Goal: Task Accomplishment & Management: Complete application form

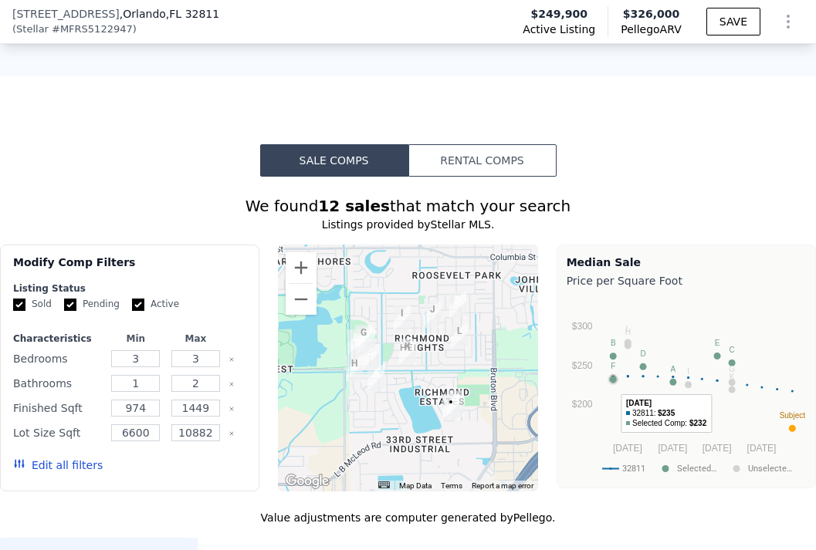
scroll to position [1346, 0]
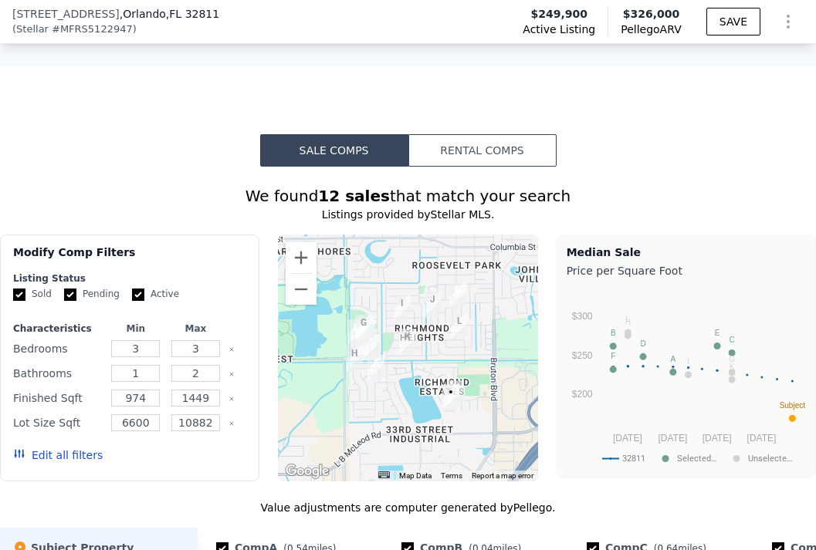
click at [455, 407] on img "4226 Lake Richmond Dr" at bounding box center [450, 397] width 17 height 26
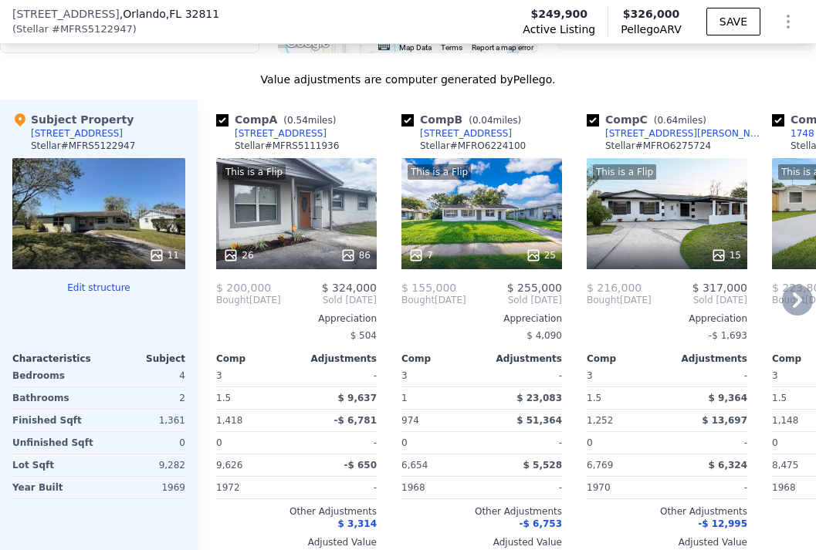
scroll to position [1867, 0]
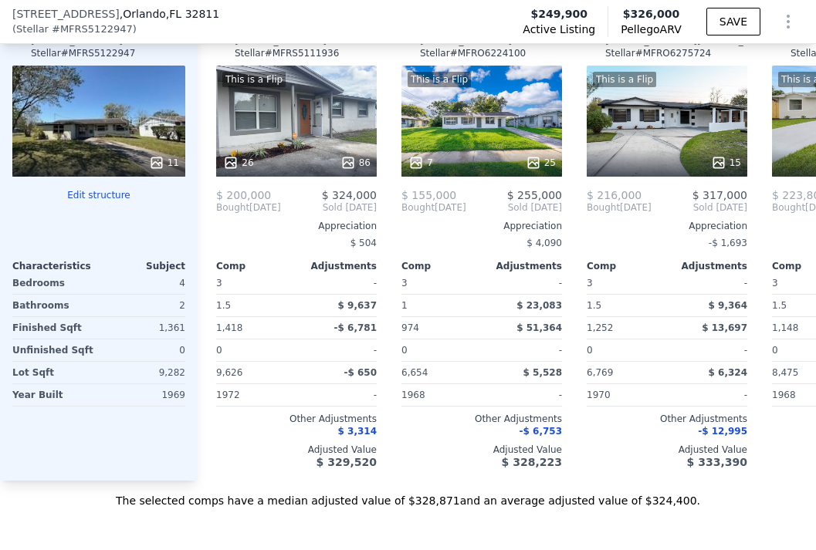
click at [100, 133] on div "11" at bounding box center [98, 121] width 173 height 111
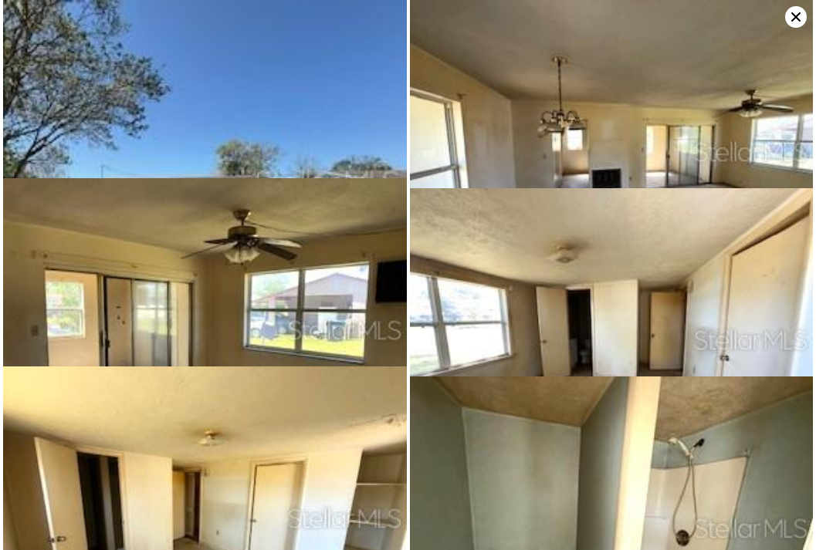
scroll to position [0, 0]
click at [794, 12] on icon at bounding box center [796, 17] width 22 height 22
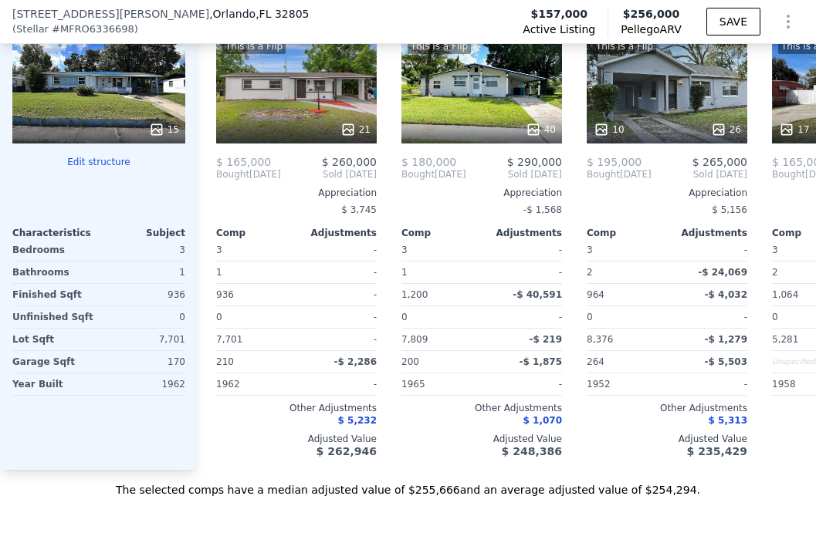
scroll to position [1950, 0]
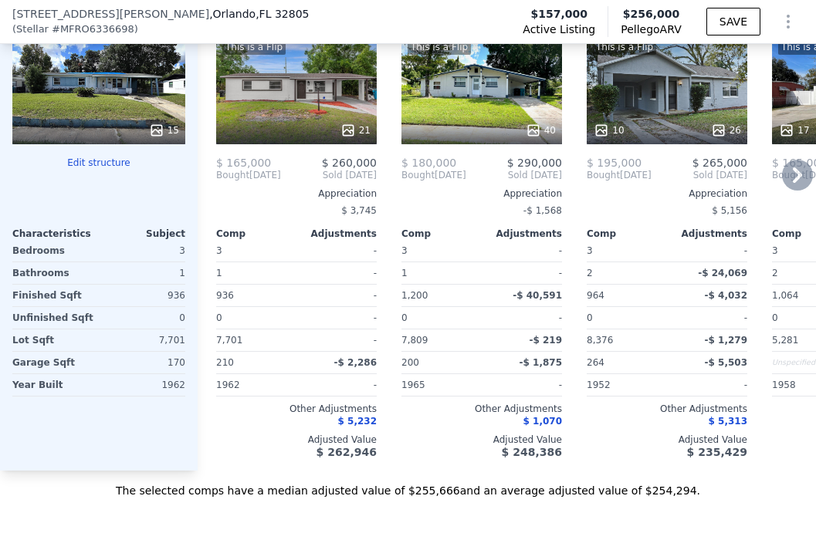
drag, startPoint x: 671, startPoint y: 197, endPoint x: 795, endPoint y: 193, distance: 124.3
click at [795, 191] on icon at bounding box center [797, 175] width 31 height 31
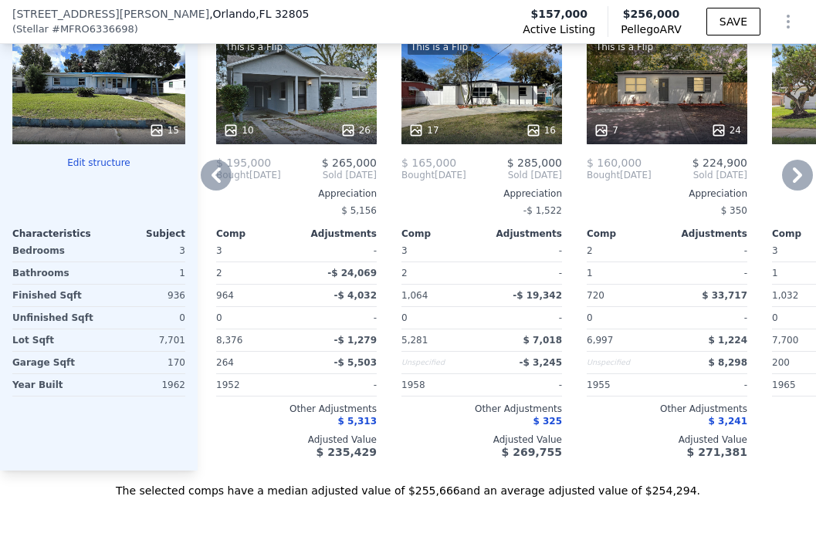
click at [802, 186] on icon at bounding box center [797, 175] width 31 height 31
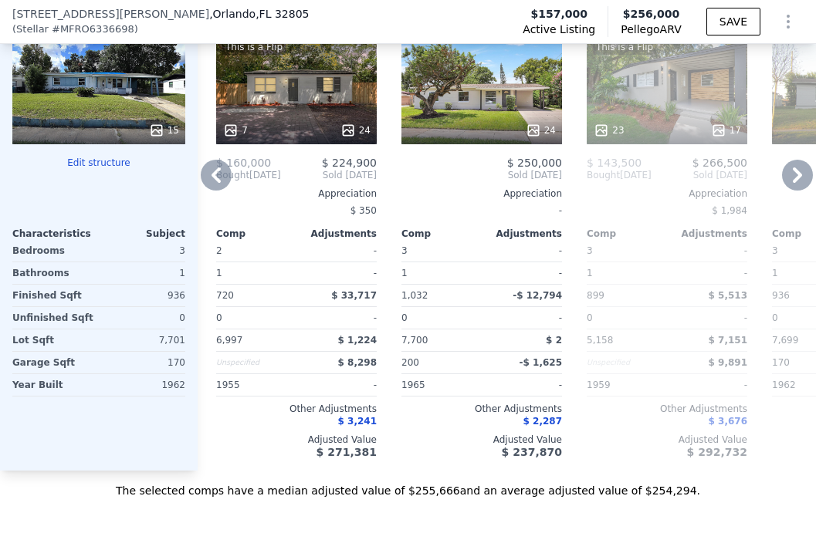
click at [800, 191] on icon at bounding box center [797, 175] width 31 height 31
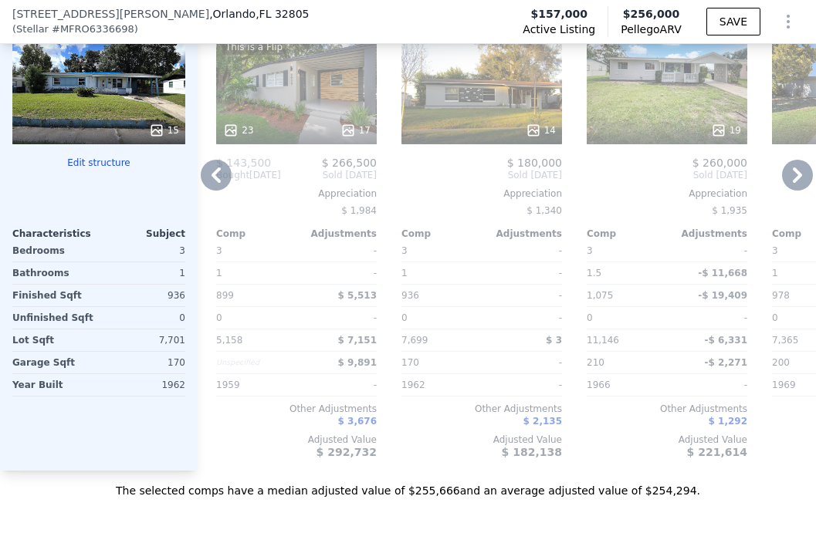
click at [785, 178] on icon at bounding box center [797, 175] width 31 height 31
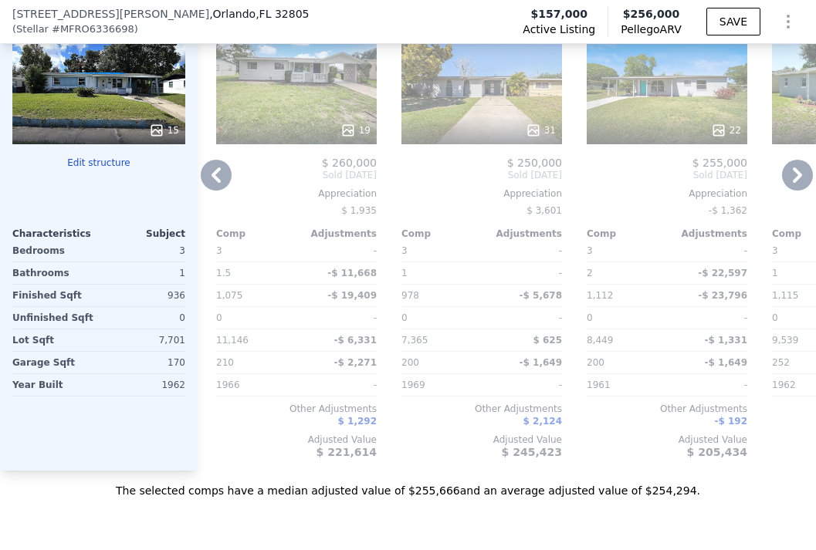
click at [797, 190] on icon at bounding box center [797, 175] width 31 height 31
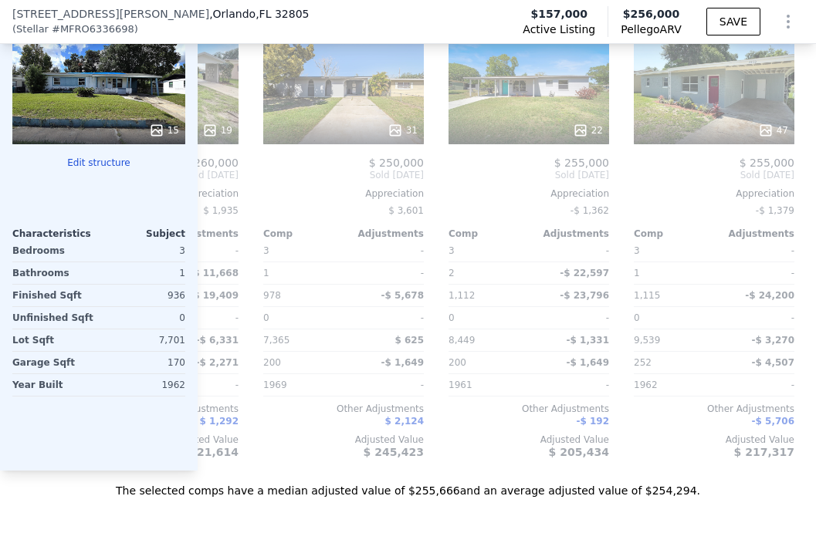
scroll to position [0, 1642]
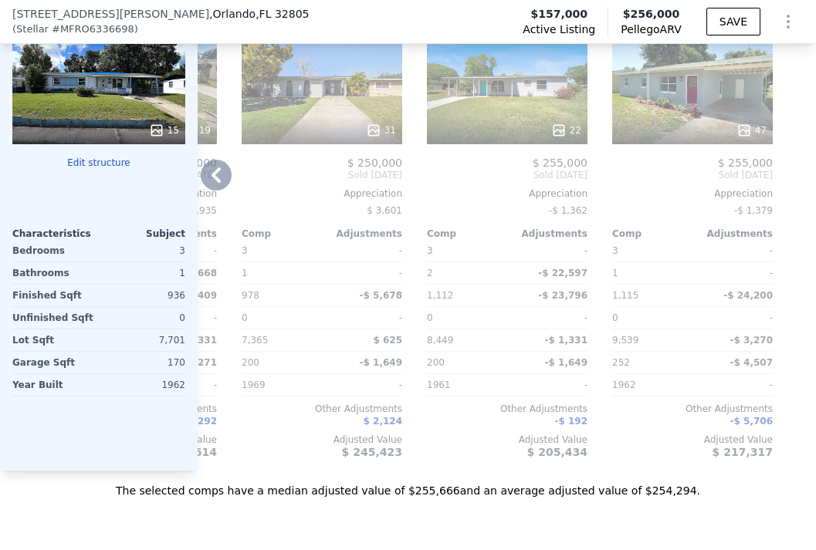
click at [217, 191] on icon at bounding box center [216, 175] width 31 height 31
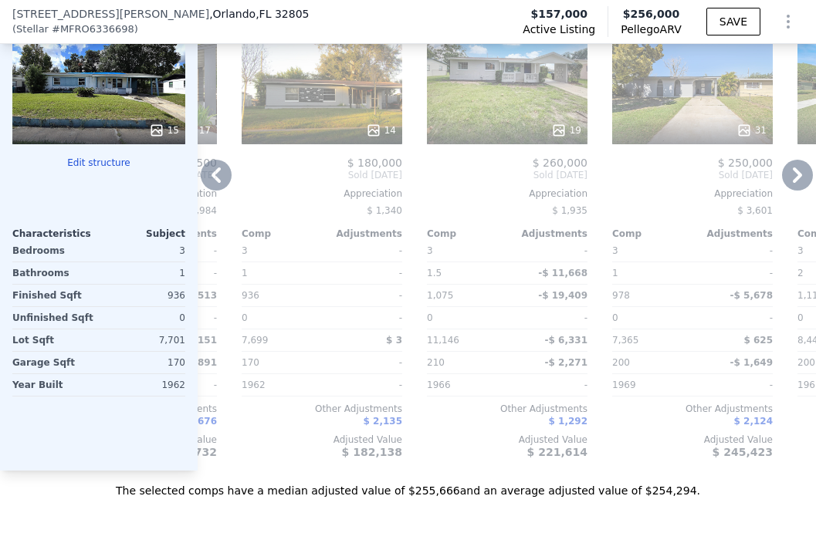
click at [217, 191] on icon at bounding box center [216, 175] width 31 height 31
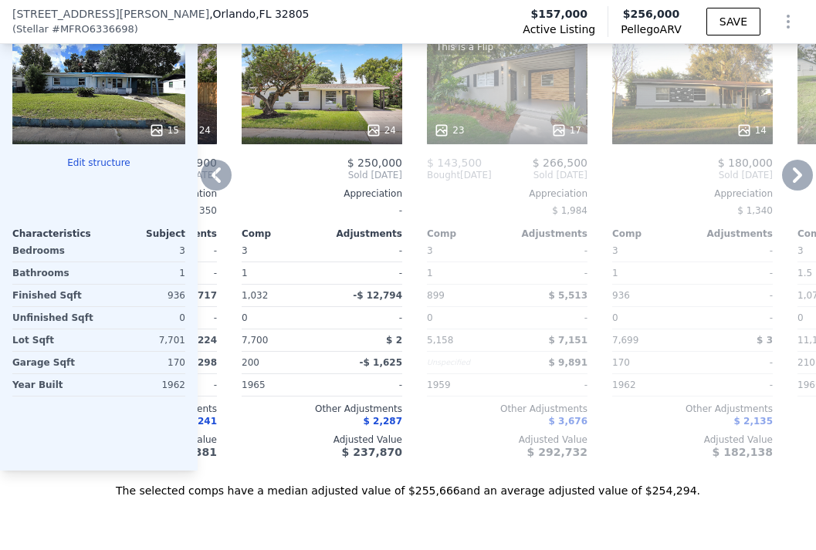
click at [217, 191] on icon at bounding box center [216, 175] width 31 height 31
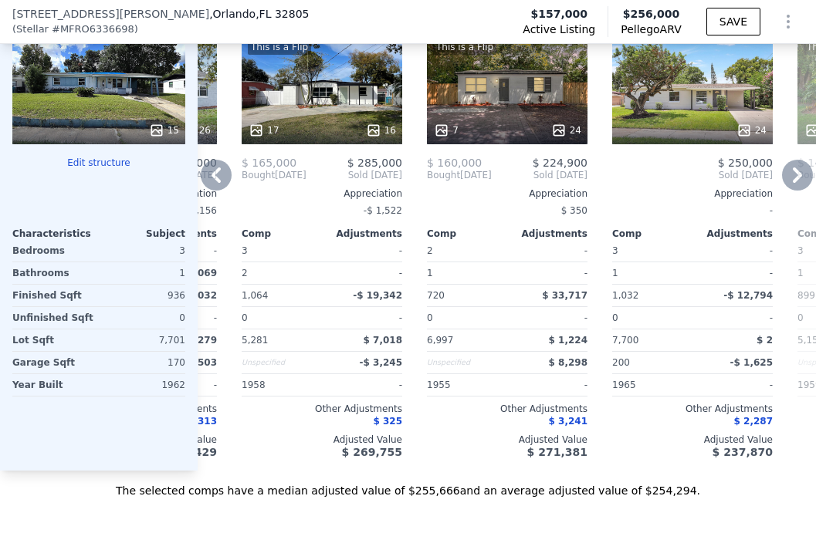
click at [217, 191] on icon at bounding box center [216, 175] width 31 height 31
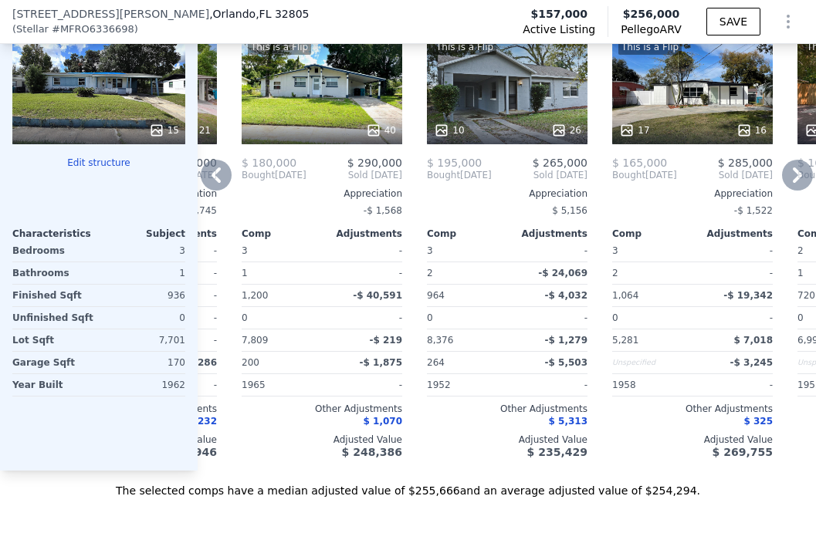
click at [217, 191] on icon at bounding box center [216, 175] width 31 height 31
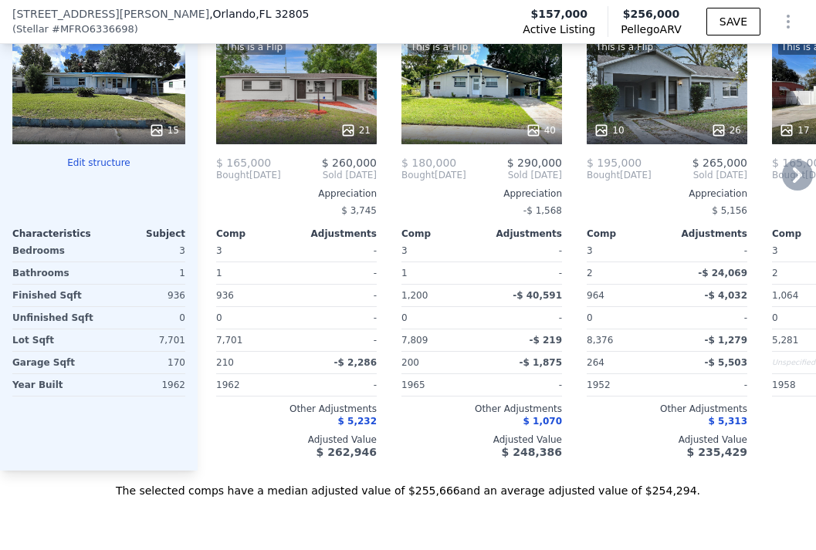
click at [443, 90] on div "This is a Flip 40" at bounding box center [481, 88] width 161 height 111
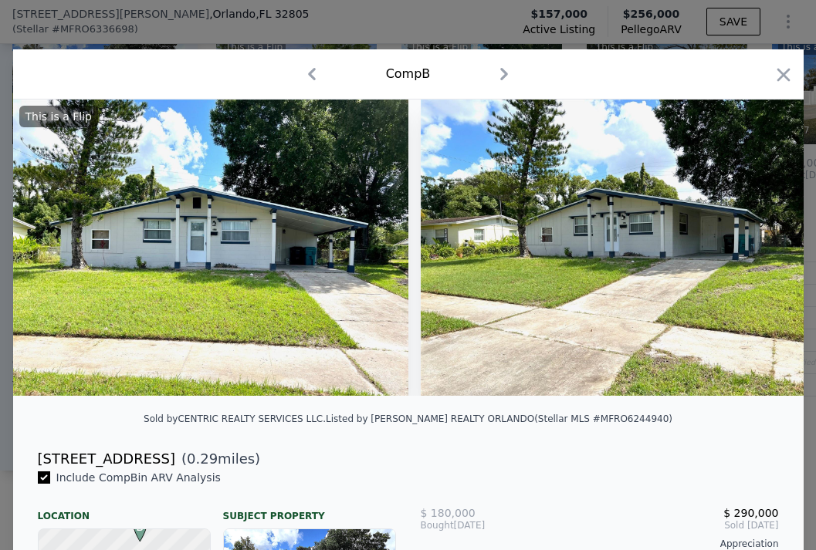
click at [498, 76] on icon "button" at bounding box center [504, 74] width 25 height 25
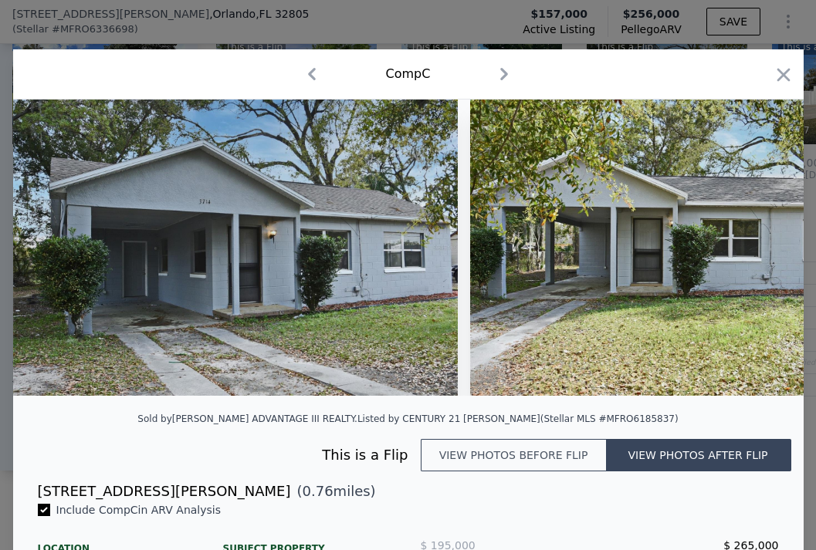
click at [511, 458] on button "View photos before flip" at bounding box center [513, 455] width 185 height 32
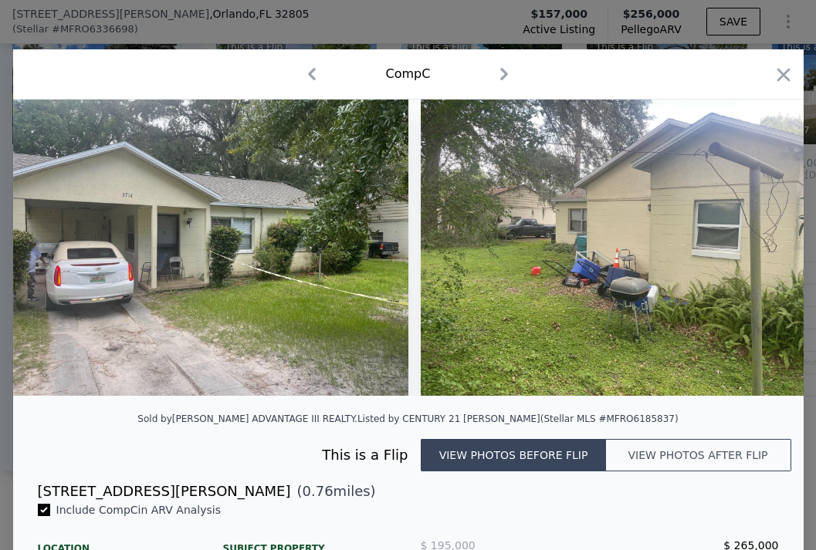
click at [723, 461] on button "View photos after flip" at bounding box center [698, 455] width 185 height 32
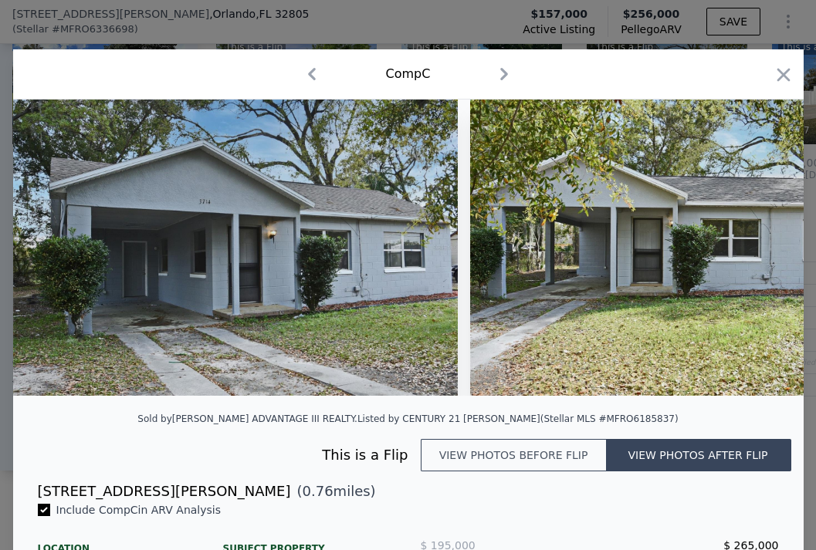
click at [307, 76] on icon "button" at bounding box center [311, 74] width 25 height 25
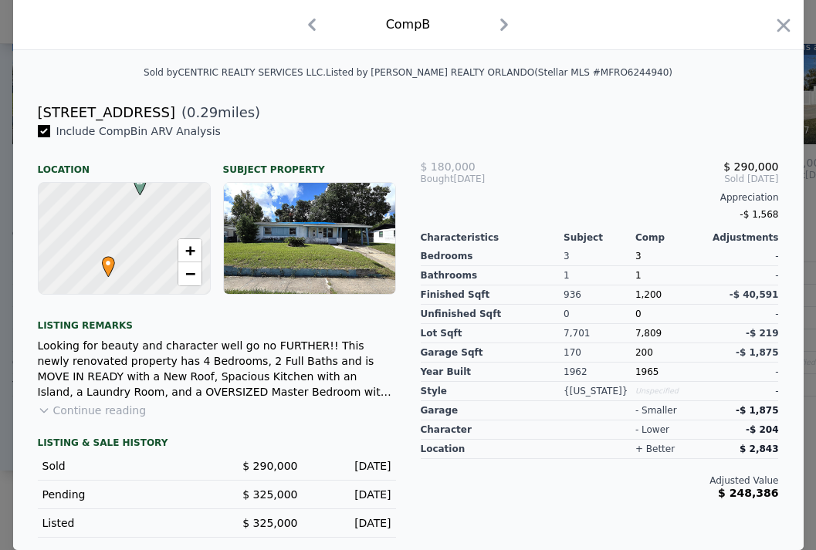
scroll to position [347, 0]
click at [312, 21] on icon "button" at bounding box center [312, 25] width 8 height 12
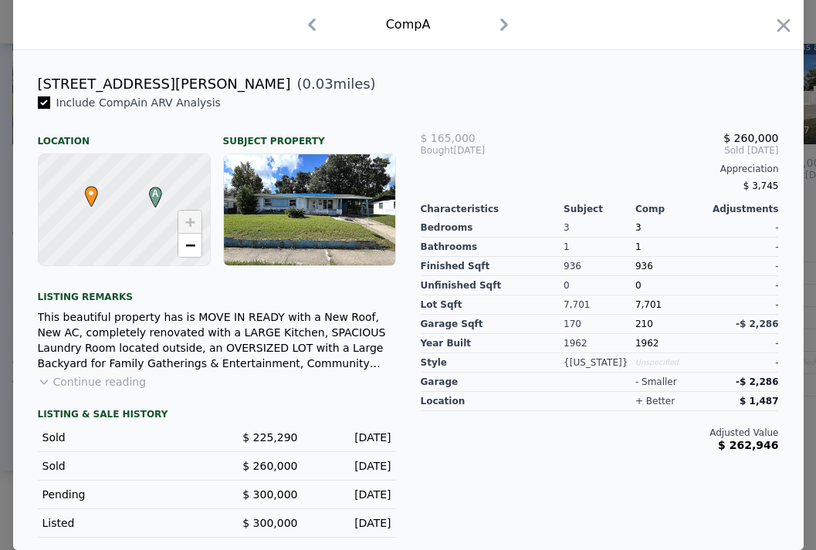
scroll to position [375, 0]
click at [309, 27] on icon "button" at bounding box center [311, 24] width 25 height 25
checkbox input "false"
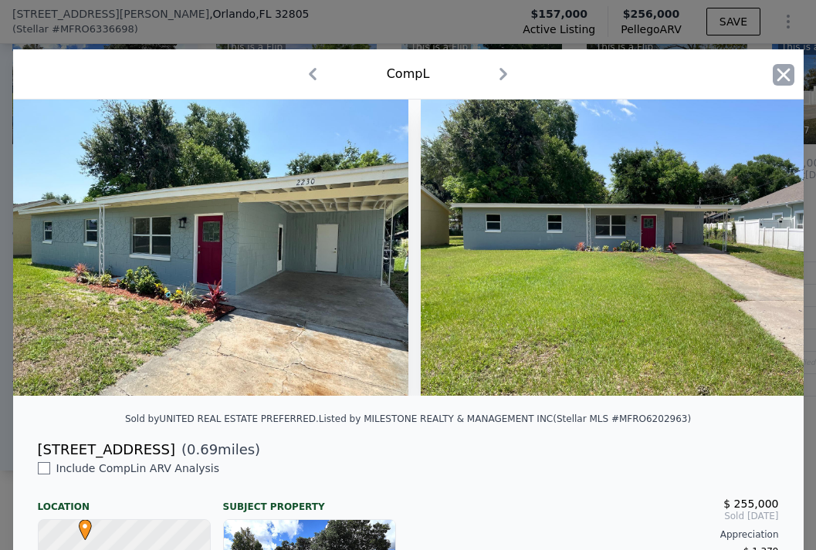
click at [781, 79] on icon "button" at bounding box center [784, 75] width 22 height 22
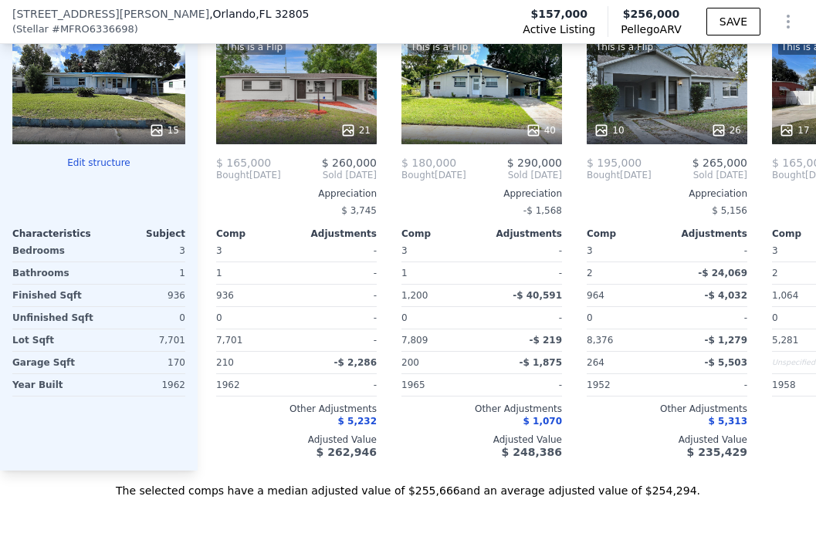
click at [54, 107] on div "15" at bounding box center [98, 88] width 173 height 111
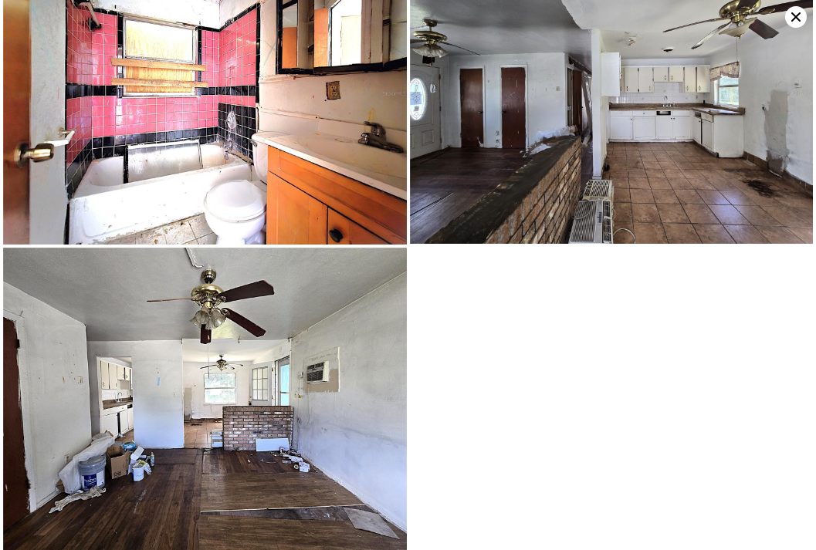
scroll to position [1892, 0]
click at [793, 15] on icon at bounding box center [795, 16] width 9 height 9
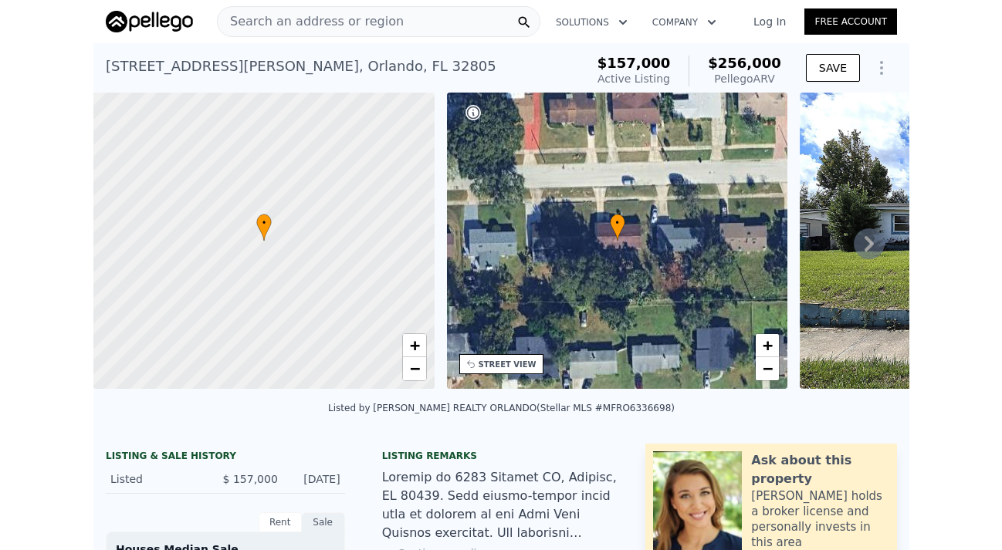
scroll to position [0, 0]
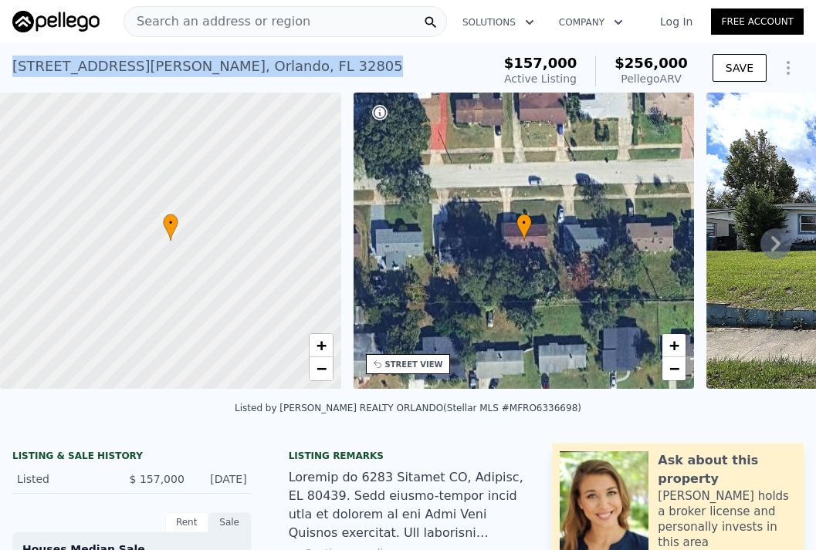
drag, startPoint x: 254, startPoint y: 60, endPoint x: 5, endPoint y: 63, distance: 249.3
click at [5, 63] on div "[STREET_ADDRESS][PERSON_NAME] Active at $157k (~ARV $256k ) $157,000 Active Lis…" at bounding box center [408, 67] width 816 height 49
copy div "[STREET_ADDRESS][PERSON_NAME] Active at $157k (~ARV $256k )"
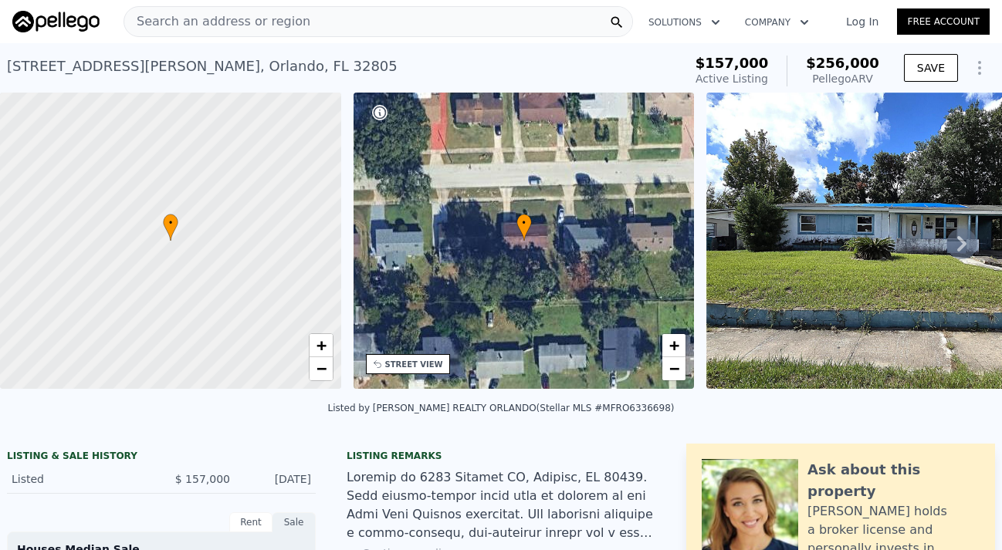
click at [815, 22] on link "Free Account" at bounding box center [943, 21] width 93 height 26
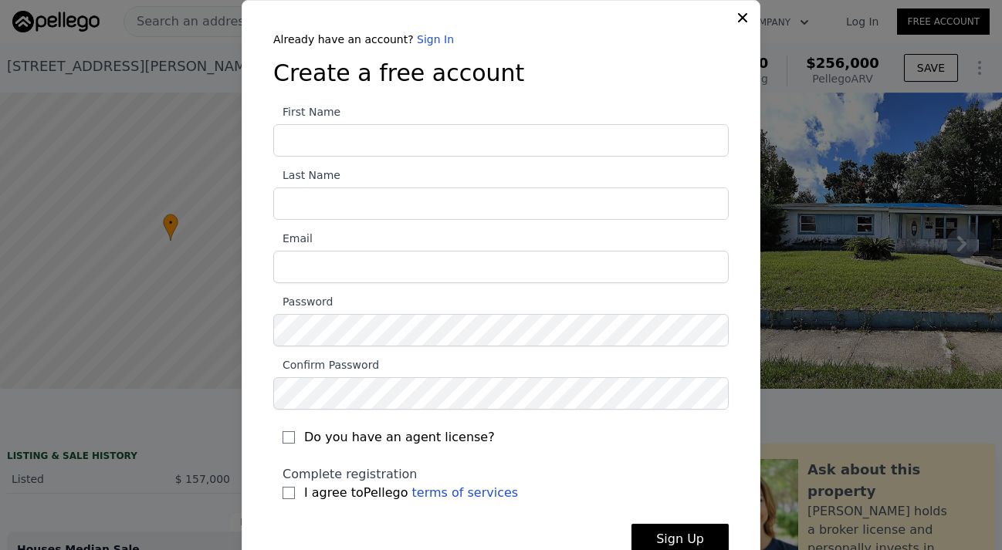
click at [371, 139] on input "First Name" at bounding box center [500, 140] width 455 height 32
type input "Suncoast Eagle"
type input "Development Group"
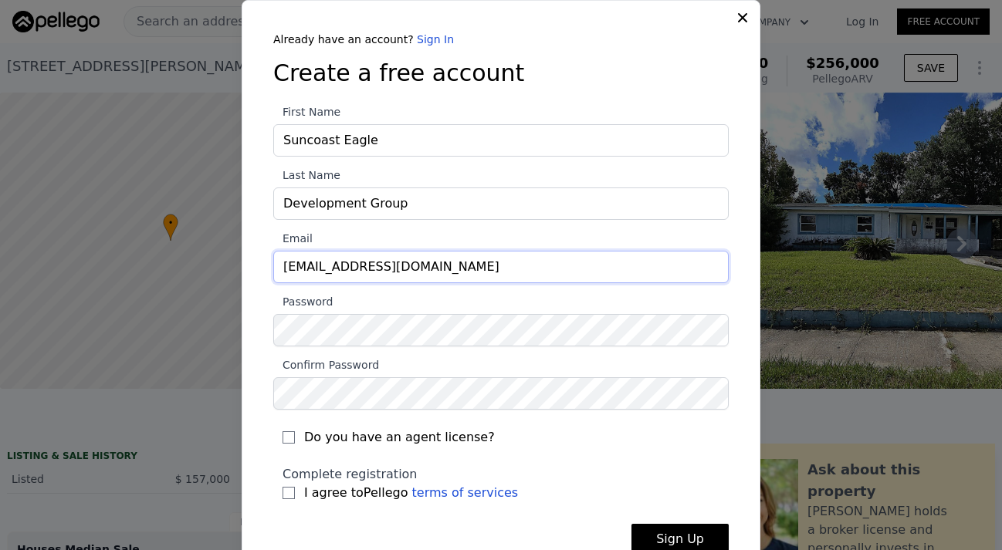
type input "[EMAIL_ADDRESS][DOMAIN_NAME]"
click at [289, 440] on input "Do you have an agent license?" at bounding box center [288, 437] width 12 height 12
checkbox input "true"
click at [459, 492] on link "terms of services" at bounding box center [465, 492] width 107 height 15
click at [285, 499] on label "I agree to Pellego terms of services" at bounding box center [500, 493] width 437 height 19
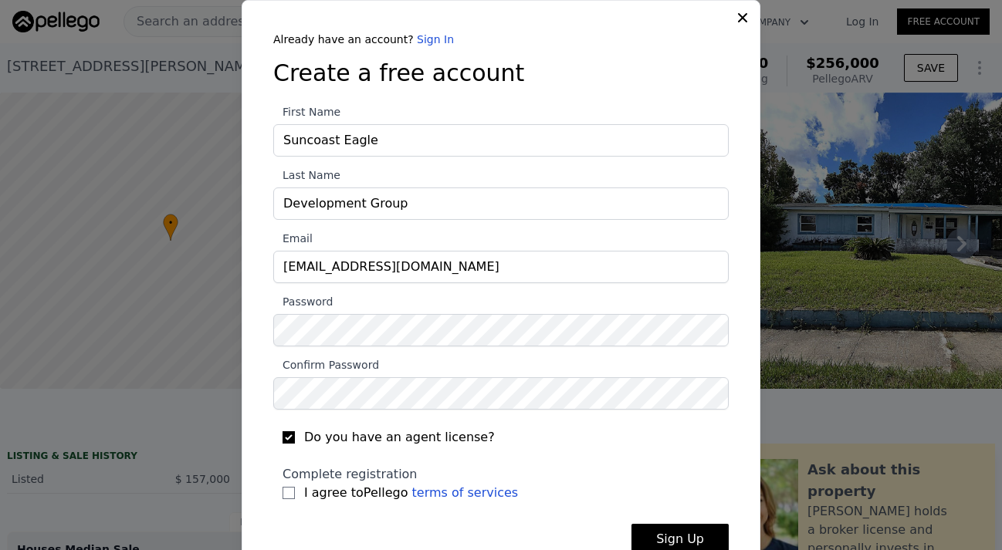
click at [285, 499] on input "I agree to Pellego terms of services" at bounding box center [288, 493] width 12 height 12
checkbox input "true"
click at [675, 534] on button "Sign Up" at bounding box center [679, 539] width 97 height 31
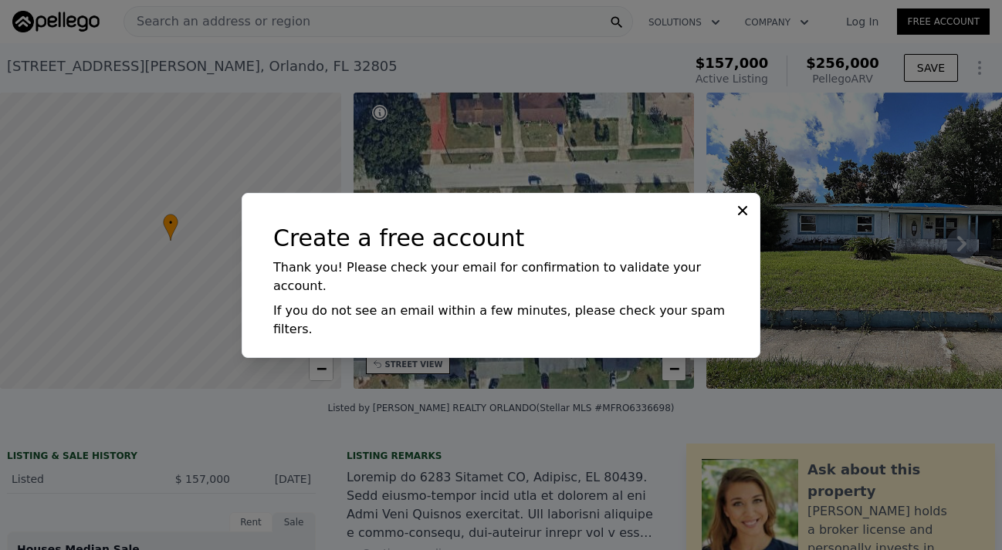
click at [743, 218] on icon at bounding box center [742, 210] width 15 height 15
